Goal: Information Seeking & Learning: Find specific fact

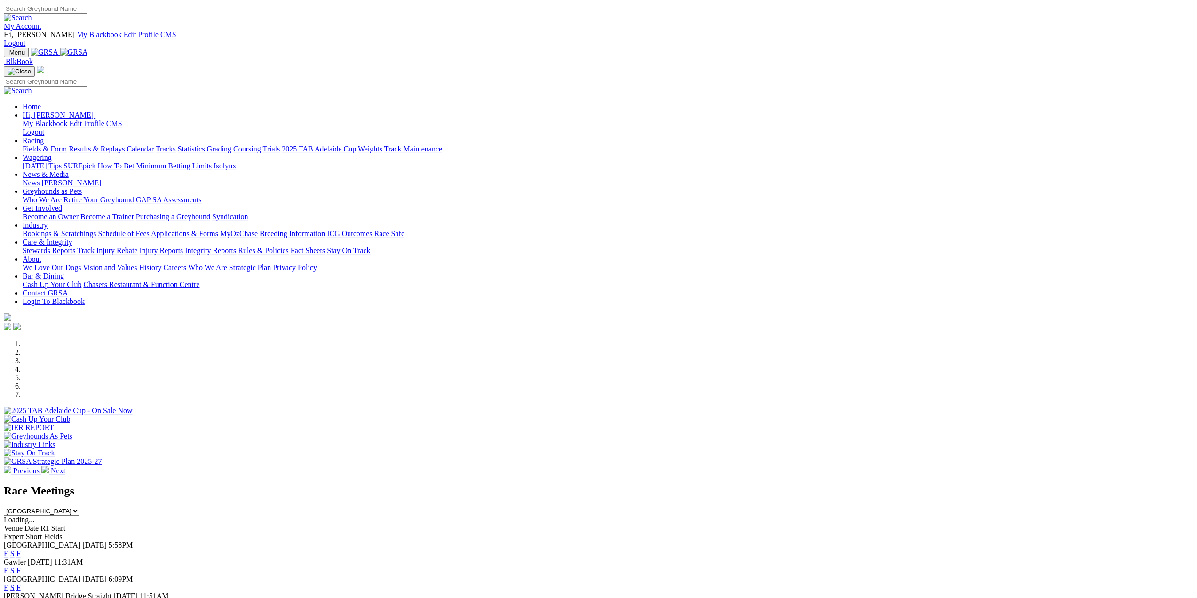
click at [11, 466] on img at bounding box center [8, 470] width 8 height 8
click at [349, 415] on div at bounding box center [598, 415] width 1189 height 0
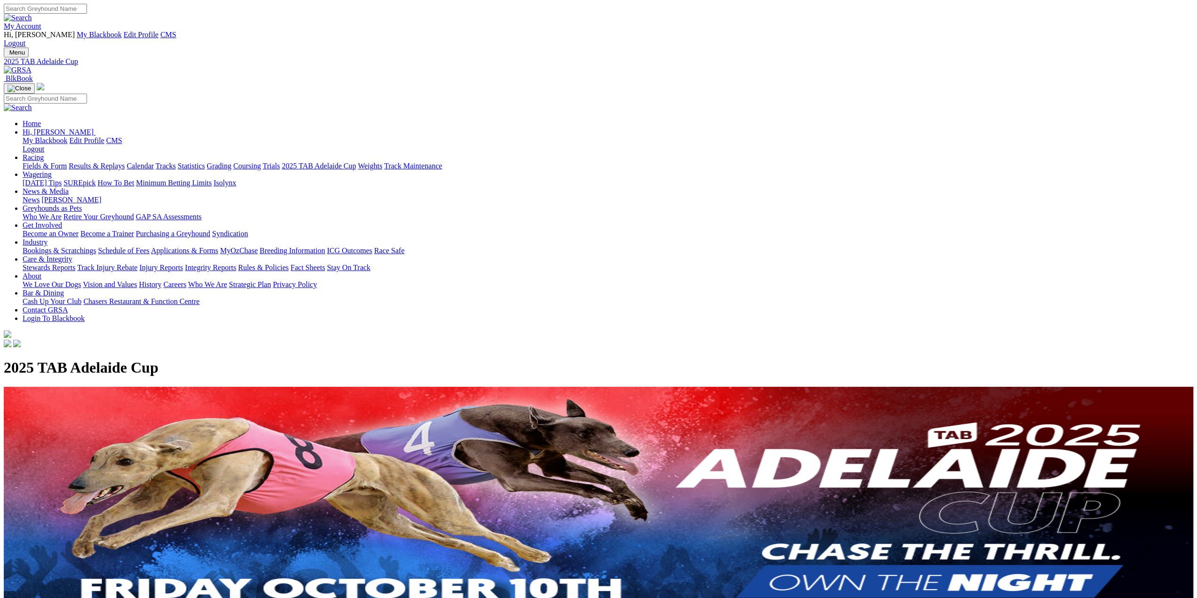
click at [125, 162] on link "Results & Replays" at bounding box center [97, 166] width 56 height 8
